Goal: Transaction & Acquisition: Purchase product/service

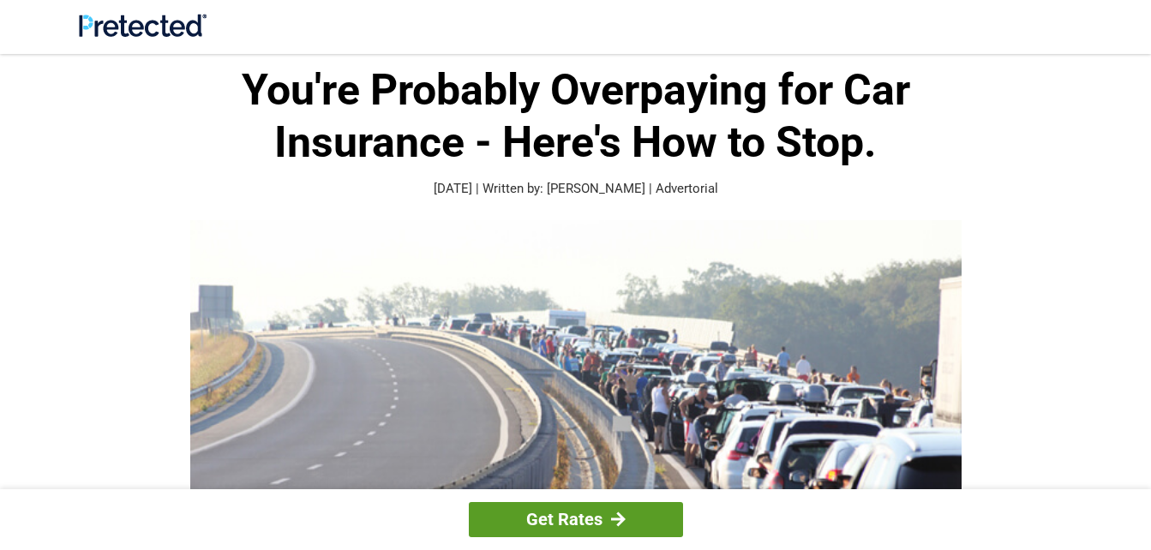
click at [642, 525] on link "Get Rates" at bounding box center [576, 519] width 214 height 35
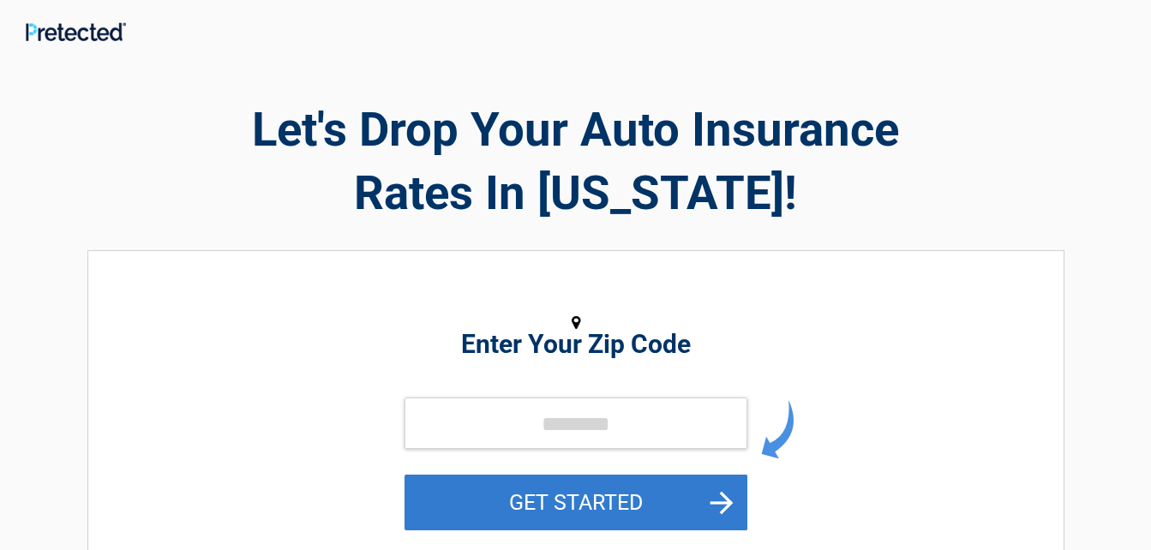
click at [712, 512] on button "GET STARTED" at bounding box center [576, 503] width 343 height 56
type input "*****"
click at [698, 519] on button "GET STARTED" at bounding box center [576, 503] width 343 height 56
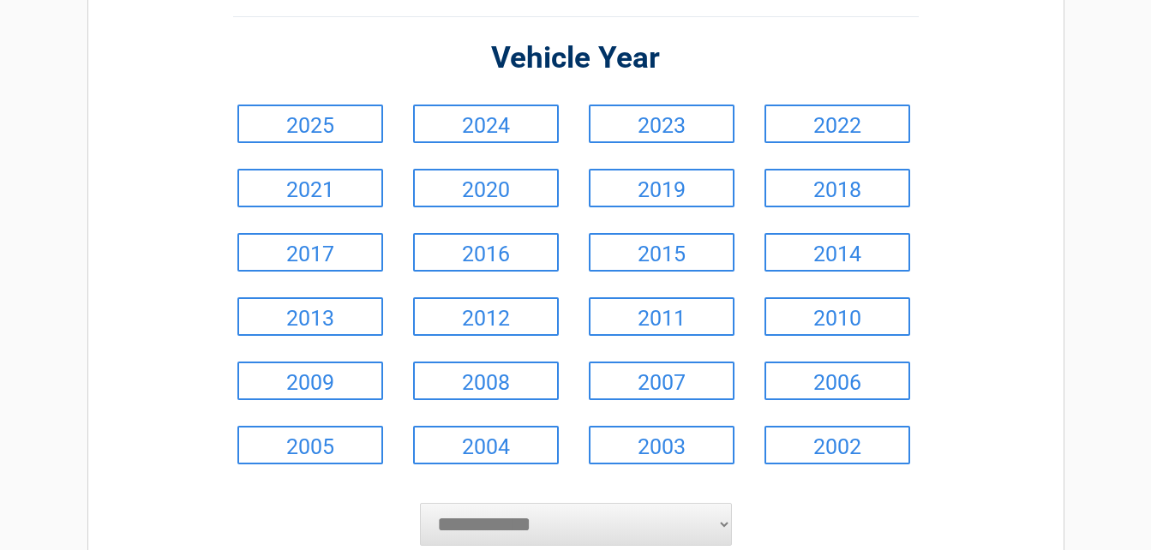
scroll to position [153, 0]
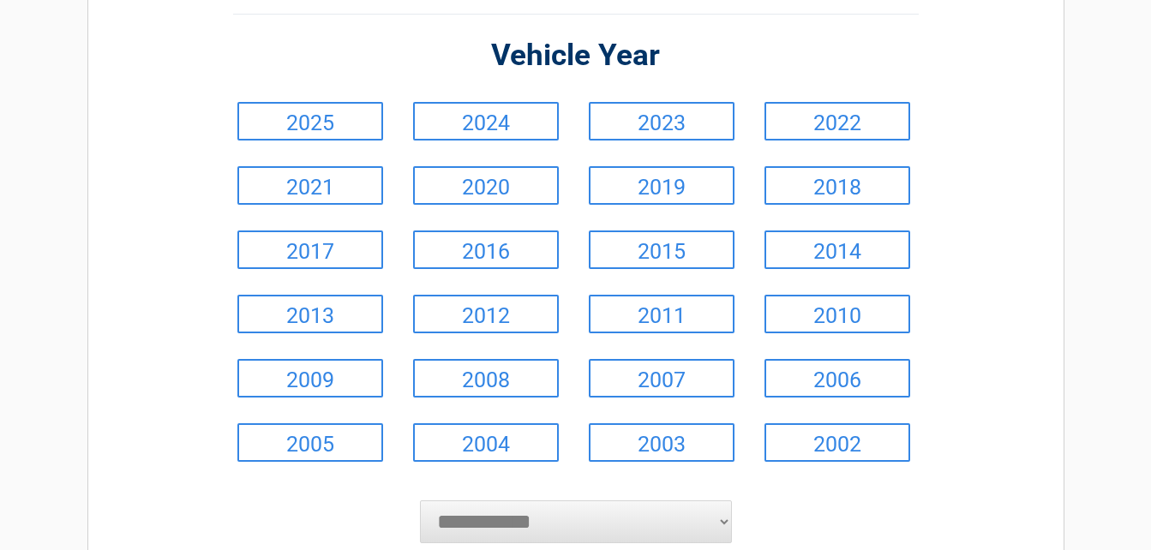
click at [524, 251] on link "2016" at bounding box center [486, 250] width 146 height 39
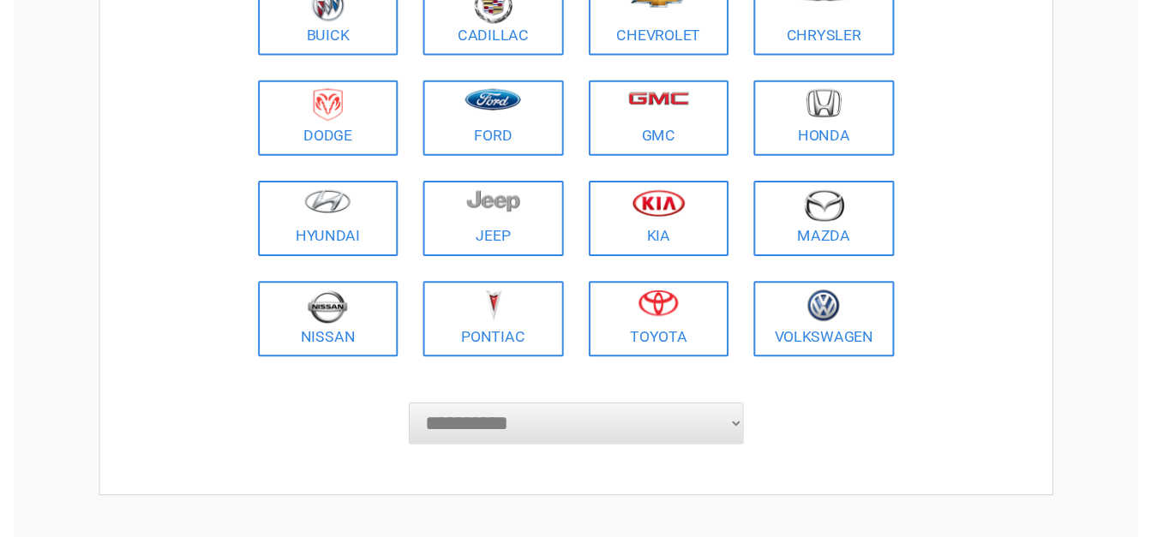
scroll to position [255, 0]
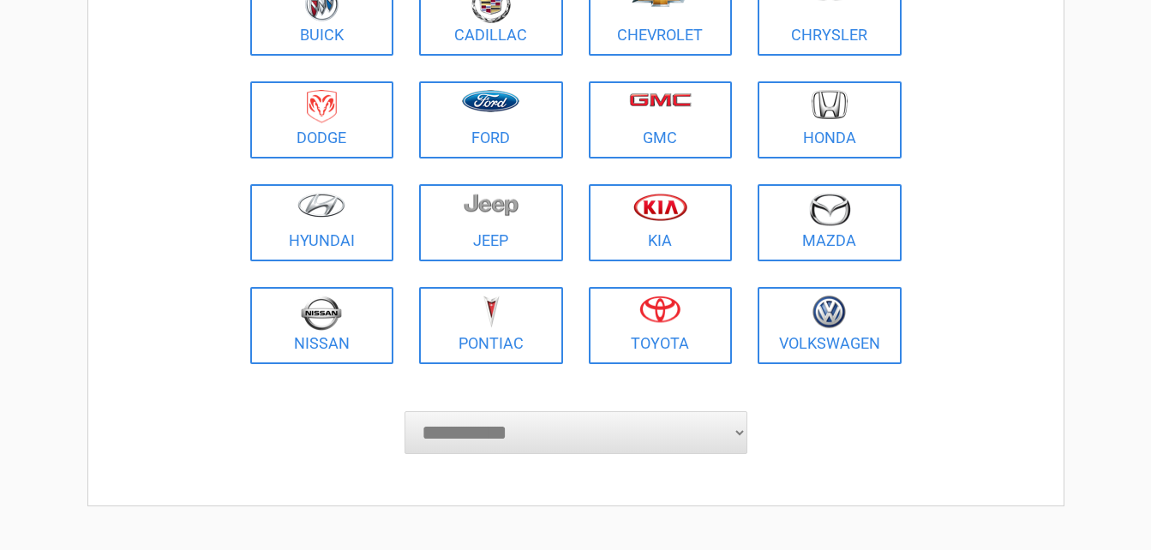
click at [328, 315] on img at bounding box center [321, 313] width 41 height 35
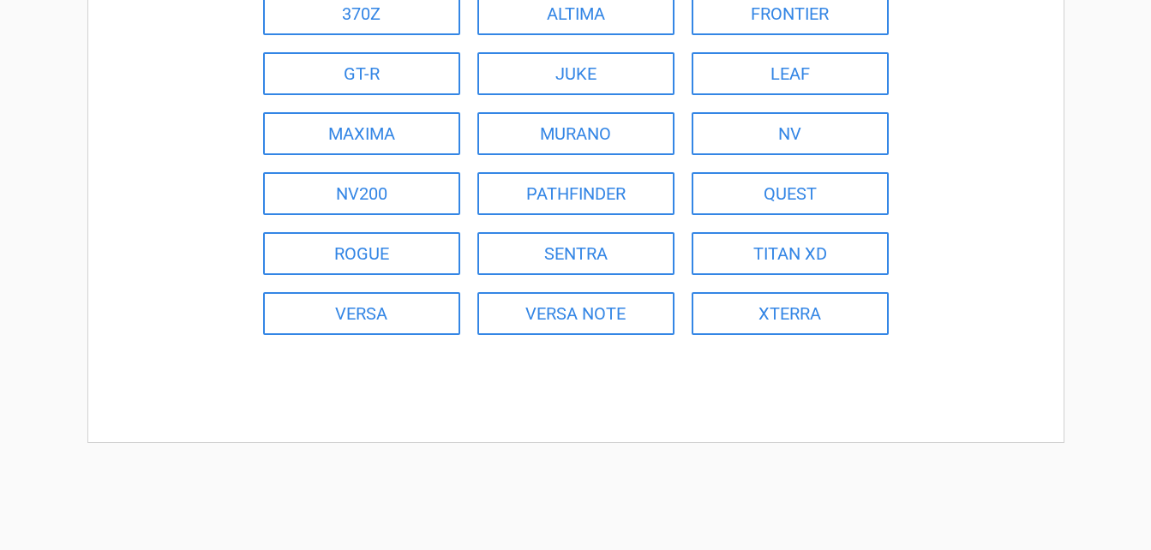
scroll to position [246, 0]
